Goal: Task Accomplishment & Management: Use online tool/utility

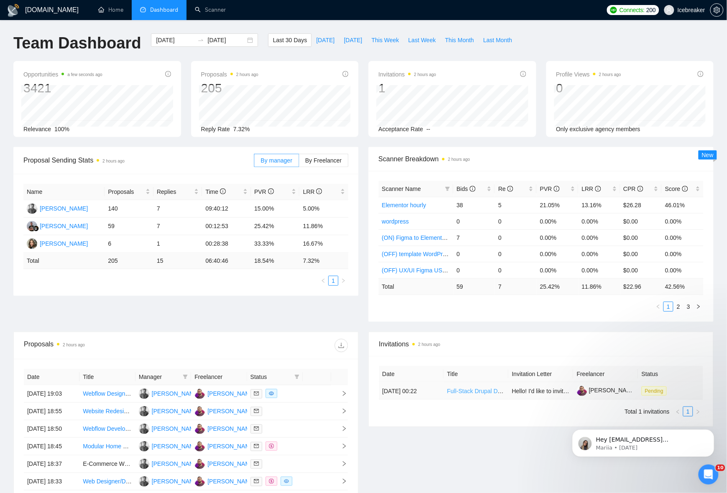
click at [469, 394] on link "Full-Stack Drupal Developer for Law Firm Website (English-Only)" at bounding box center [531, 391] width 169 height 7
drag, startPoint x: 101, startPoint y: 168, endPoint x: 158, endPoint y: 141, distance: 62.7
click at [101, 168] on div "Proposal Sending Stats 2 hours ago" at bounding box center [138, 160] width 230 height 24
click at [219, 13] on link "Scanner" at bounding box center [210, 9] width 31 height 7
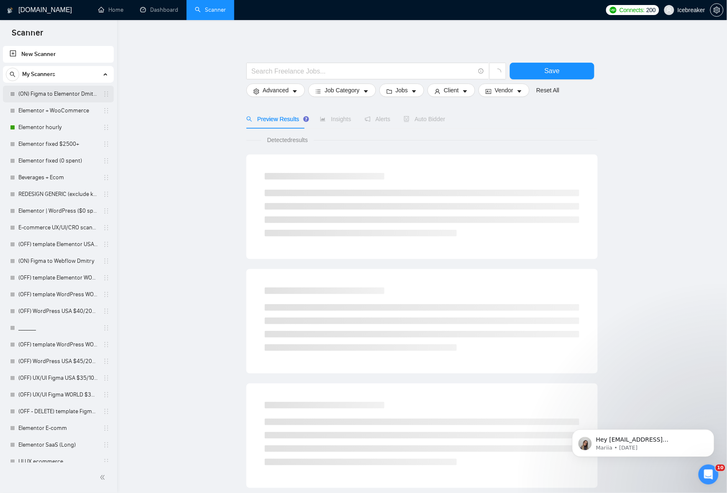
click at [48, 97] on link "(ON) Figma to Elementor Dmitry" at bounding box center [57, 94] width 79 height 17
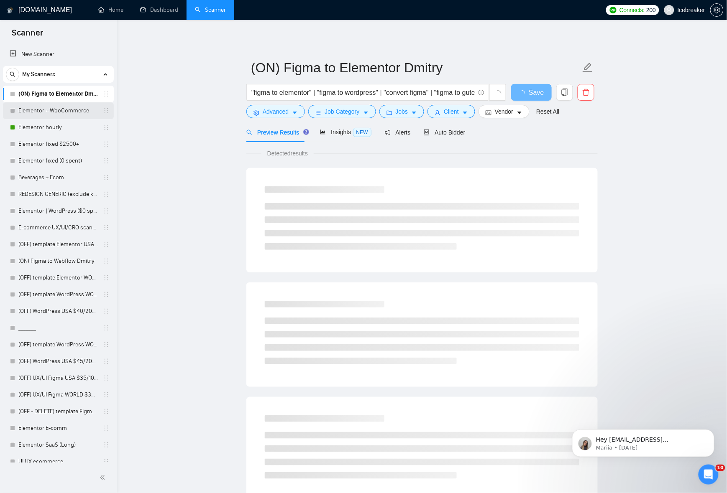
click at [53, 111] on link "Elementor + WooCommerce" at bounding box center [57, 110] width 79 height 17
click at [61, 140] on link "Elementor fixed $2500+" at bounding box center [57, 144] width 79 height 17
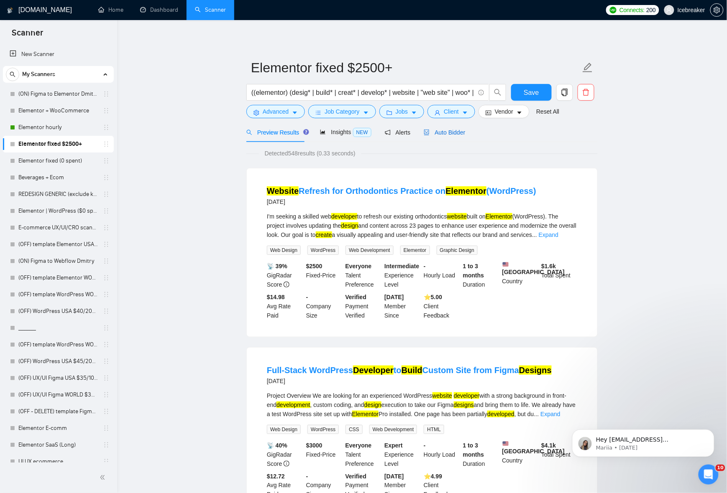
click at [433, 135] on span "Auto Bidder" at bounding box center [444, 132] width 41 height 7
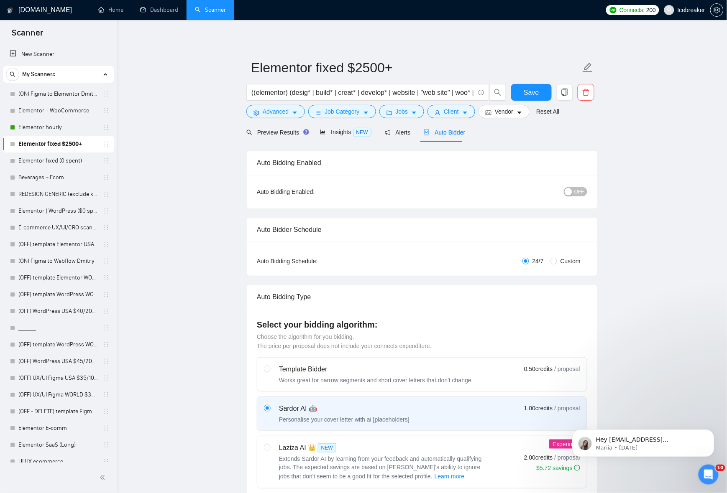
click at [572, 187] on div "OFF" at bounding box center [532, 192] width 110 height 10
click at [572, 192] on div "button" at bounding box center [568, 192] width 8 height 8
click at [536, 92] on span "Save" at bounding box center [530, 92] width 15 height 10
click at [64, 199] on link "REDESIGN GENERIC (exclude keywords)" at bounding box center [57, 194] width 79 height 17
